Goal: Task Accomplishment & Management: Manage account settings

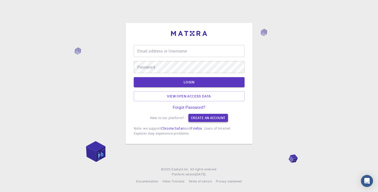
click at [205, 118] on link "Create an account" at bounding box center [208, 118] width 40 height 8
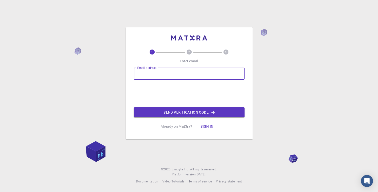
click at [149, 72] on input "Email address" at bounding box center [189, 74] width 111 height 12
type input "[EMAIL_ADDRESS][PERSON_NAME][DOMAIN_NAME]"
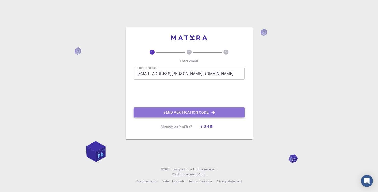
click at [164, 114] on button "Send verification code" at bounding box center [189, 112] width 111 height 10
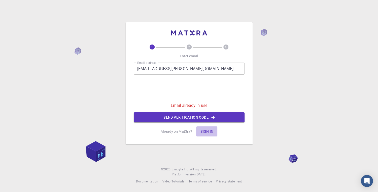
click at [208, 132] on button "Sign in" at bounding box center [206, 132] width 21 height 10
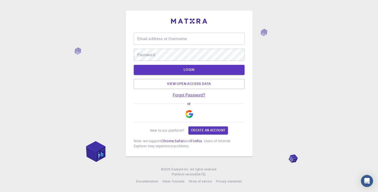
click at [191, 94] on link "Forgot Password?" at bounding box center [189, 95] width 33 height 5
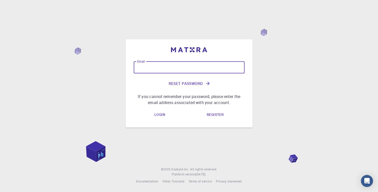
click at [155, 69] on input "Email" at bounding box center [189, 67] width 111 height 12
type input "[EMAIL_ADDRESS][PERSON_NAME][DOMAIN_NAME]"
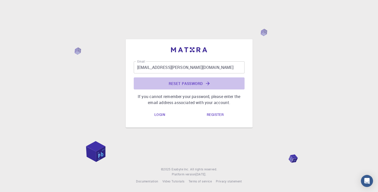
click at [181, 83] on button "Reset Password" at bounding box center [189, 83] width 111 height 12
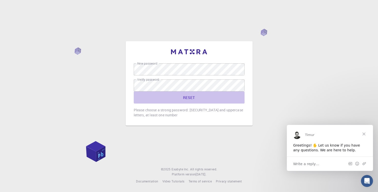
click at [189, 96] on button "RESET" at bounding box center [189, 98] width 111 height 12
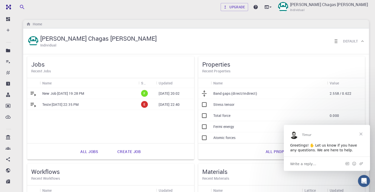
click at [32, 104] on icon at bounding box center [34, 105] width 6 height 5
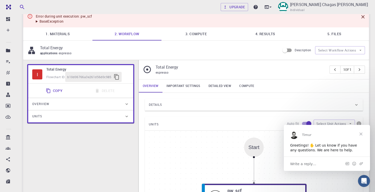
scroll to position [48, 0]
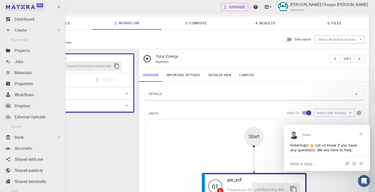
click at [8, 6] on link "Free" at bounding box center [25, 7] width 40 height 8
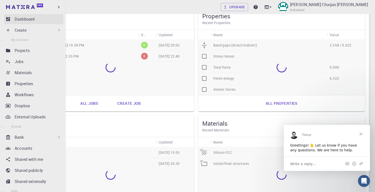
click at [25, 18] on p "Dashboard" at bounding box center [25, 19] width 20 height 6
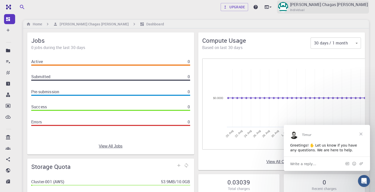
click at [329, 6] on p "Davi das Chagas Neves" at bounding box center [329, 5] width 78 height 6
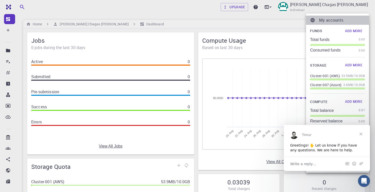
click at [321, 17] on p "My accounts" at bounding box center [342, 20] width 46 height 6
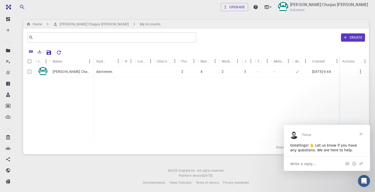
click at [359, 133] on span "Close" at bounding box center [361, 134] width 18 height 18
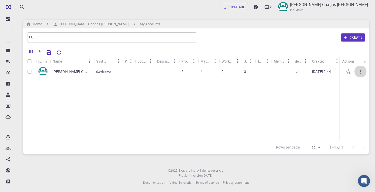
click at [361, 71] on icon "button" at bounding box center [360, 72] width 6 height 6
click at [361, 87] on li "Set default" at bounding box center [357, 84] width 32 height 8
click at [56, 71] on p "Davi das Chagas Neves" at bounding box center [72, 71] width 38 height 5
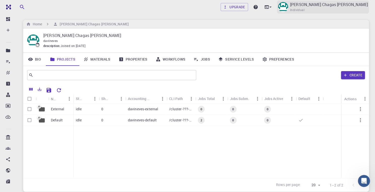
click at [304, 9] on span "Individual" at bounding box center [297, 10] width 14 height 5
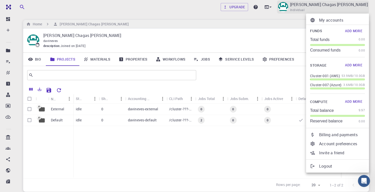
click at [339, 9] on div at bounding box center [187, 96] width 375 height 192
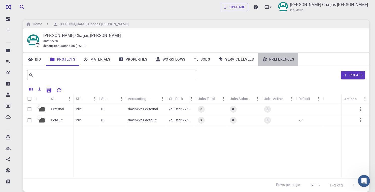
click at [280, 59] on link "Preferences" at bounding box center [278, 59] width 40 height 13
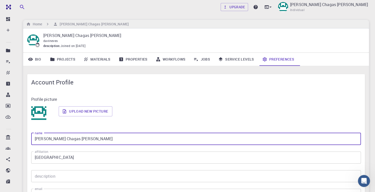
drag, startPoint x: 91, startPoint y: 138, endPoint x: 44, endPoint y: 141, distance: 46.4
click at [44, 141] on input "Davi das Chagas Neves" at bounding box center [195, 139] width 329 height 12
click at [59, 140] on input "Davi Neves pavanelli" at bounding box center [195, 139] width 329 height 12
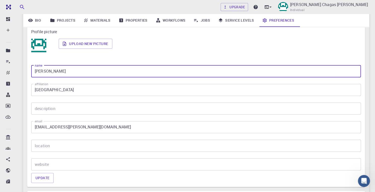
scroll to position [97, 0]
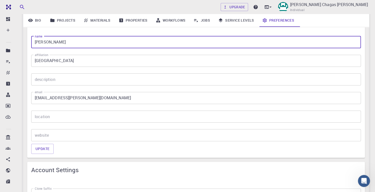
type input "Davi Neves Pavanelli"
click at [68, 83] on input "description" at bounding box center [195, 79] width 329 height 12
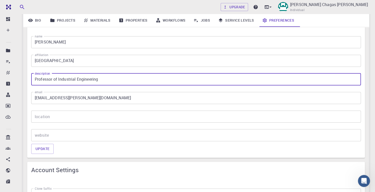
type input "Professor of Industrial Engineering"
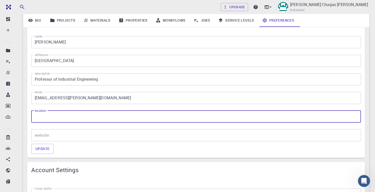
click at [51, 116] on input "location" at bounding box center [195, 117] width 329 height 12
type input "Ouro Preto, MG, Brasil"
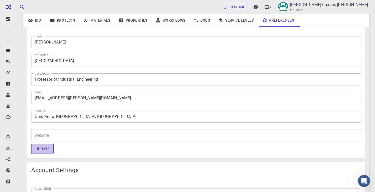
click at [47, 150] on button "Update" at bounding box center [42, 149] width 22 height 10
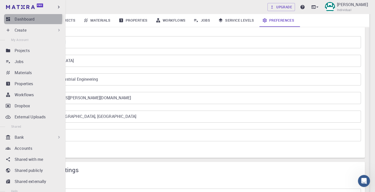
click at [20, 18] on p "Dashboard" at bounding box center [25, 19] width 20 height 6
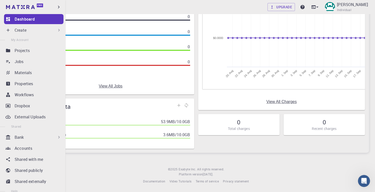
scroll to position [61, 0]
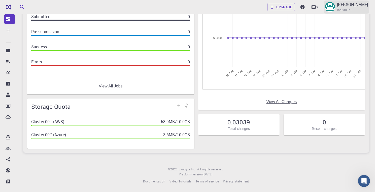
click at [337, 6] on p "Davi Neves Pavanelli" at bounding box center [352, 5] width 31 height 6
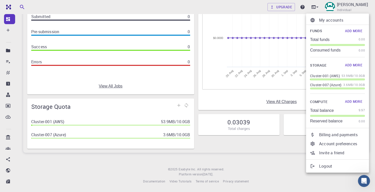
click at [338, 145] on p "Account preferences" at bounding box center [342, 144] width 46 height 6
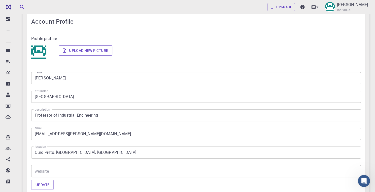
click at [71, 51] on label "Upload new picture" at bounding box center [86, 51] width 54 height 10
click at [0, 0] on input "Upload new picture" at bounding box center [0, 0] width 0 height 0
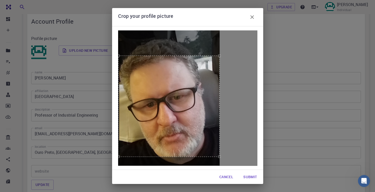
click at [180, 113] on div at bounding box center [168, 106] width 101 height 101
click at [247, 177] on button "Submit" at bounding box center [250, 177] width 22 height 10
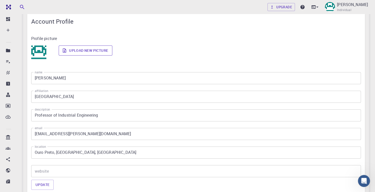
click at [82, 48] on label "Upload new picture" at bounding box center [86, 51] width 54 height 10
click at [0, 0] on input "Upload new picture" at bounding box center [0, 0] width 0 height 0
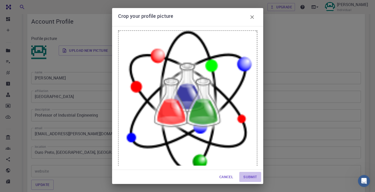
click at [247, 176] on button "Submit" at bounding box center [250, 177] width 22 height 10
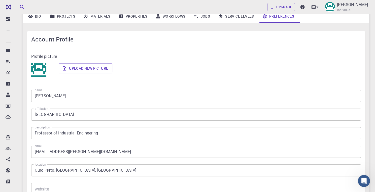
scroll to position [37, 0]
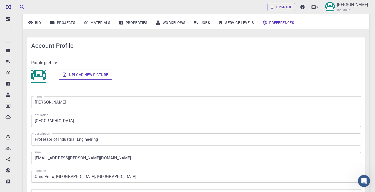
click at [67, 75] on label "Upload new picture" at bounding box center [86, 75] width 54 height 10
click at [0, 0] on input "Upload new picture" at bounding box center [0, 0] width 0 height 0
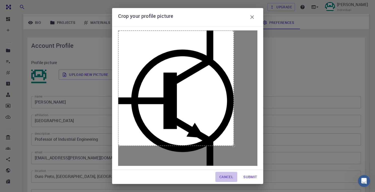
click at [223, 178] on button "Cancel" at bounding box center [226, 177] width 22 height 10
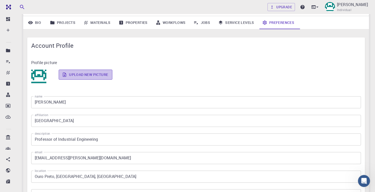
click at [81, 73] on label "Upload new picture" at bounding box center [86, 75] width 54 height 10
click at [0, 0] on input "Upload new picture" at bounding box center [0, 0] width 0 height 0
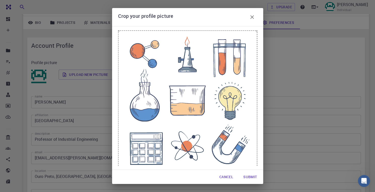
click at [251, 178] on button "Submit" at bounding box center [250, 177] width 22 height 10
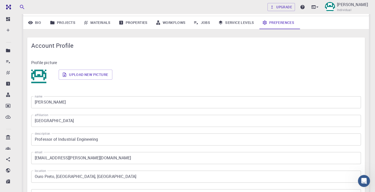
click at [36, 78] on img at bounding box center [38, 77] width 15 height 15
click at [84, 78] on label "Upload new picture" at bounding box center [86, 75] width 54 height 10
click at [0, 0] on input "Upload new picture" at bounding box center [0, 0] width 0 height 0
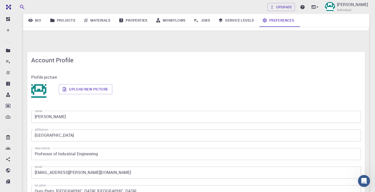
scroll to position [0, 0]
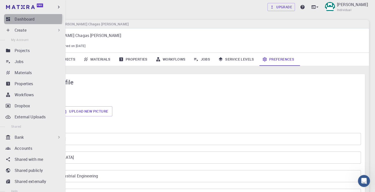
click at [23, 18] on p "Dashboard" at bounding box center [25, 19] width 20 height 6
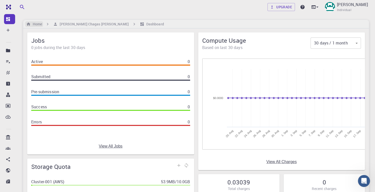
click at [36, 26] on h6 "Home" at bounding box center [36, 24] width 11 height 6
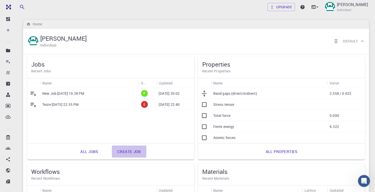
click at [130, 152] on link "Create job" at bounding box center [129, 152] width 34 height 12
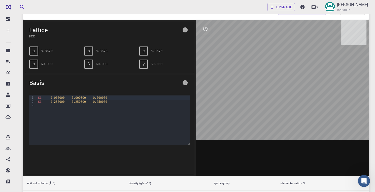
scroll to position [72, 0]
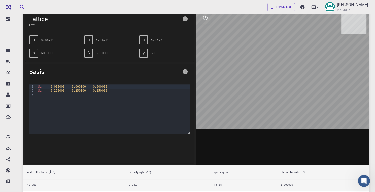
drag, startPoint x: 270, startPoint y: 90, endPoint x: 308, endPoint y: 92, distance: 37.8
click at [308, 92] on div at bounding box center [282, 87] width 173 height 157
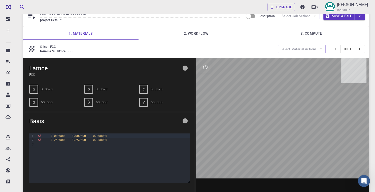
scroll to position [48, 0]
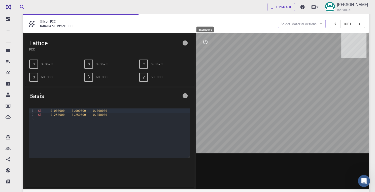
click at [205, 46] on button "interactive" at bounding box center [205, 42] width 12 height 12
click at [205, 56] on icon "view" at bounding box center [205, 54] width 6 height 6
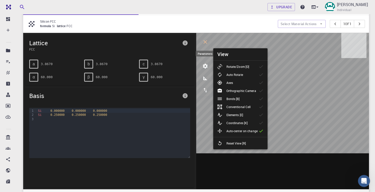
click at [206, 68] on icon "parameters" at bounding box center [205, 66] width 6 height 6
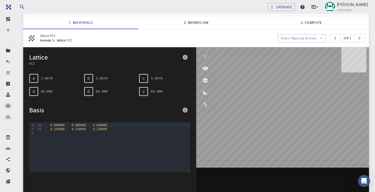
scroll to position [0, 0]
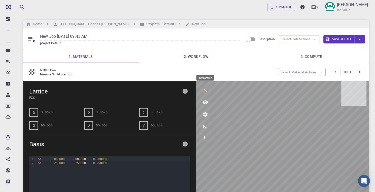
click at [206, 91] on icon "interactive" at bounding box center [205, 90] width 6 height 6
click at [254, 40] on input "Description" at bounding box center [248, 39] width 29 height 10
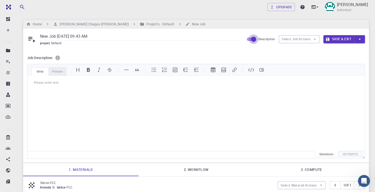
click at [251, 39] on input "Description" at bounding box center [253, 39] width 29 height 10
checkbox input "false"
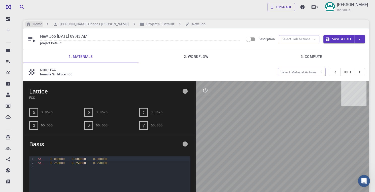
click at [41, 23] on h6 "Home" at bounding box center [36, 24] width 11 height 6
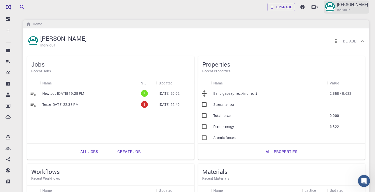
click at [341, 9] on span "Individual" at bounding box center [344, 10] width 14 height 5
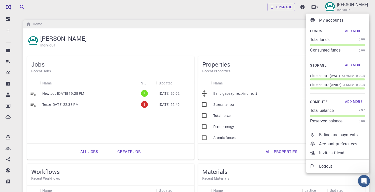
click at [325, 168] on p "Logout" at bounding box center [342, 166] width 46 height 6
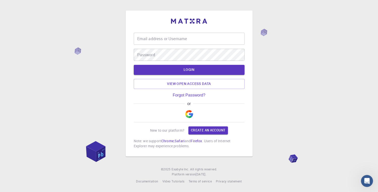
click at [321, 21] on div "Email address or Username Email address or Username Password Password LOGIN Vie…" at bounding box center [189, 96] width 378 height 192
type input "davi.neves@ufop.edu.br"
click at [354, 47] on div "Email address or Username Email address or Username Password Password LOGIN Vie…" at bounding box center [189, 96] width 378 height 192
click at [336, 2] on div "Email address or Username Email address or Username Password Password LOGIN Vie…" at bounding box center [189, 96] width 378 height 192
